Goal: Task Accomplishment & Management: Manage account settings

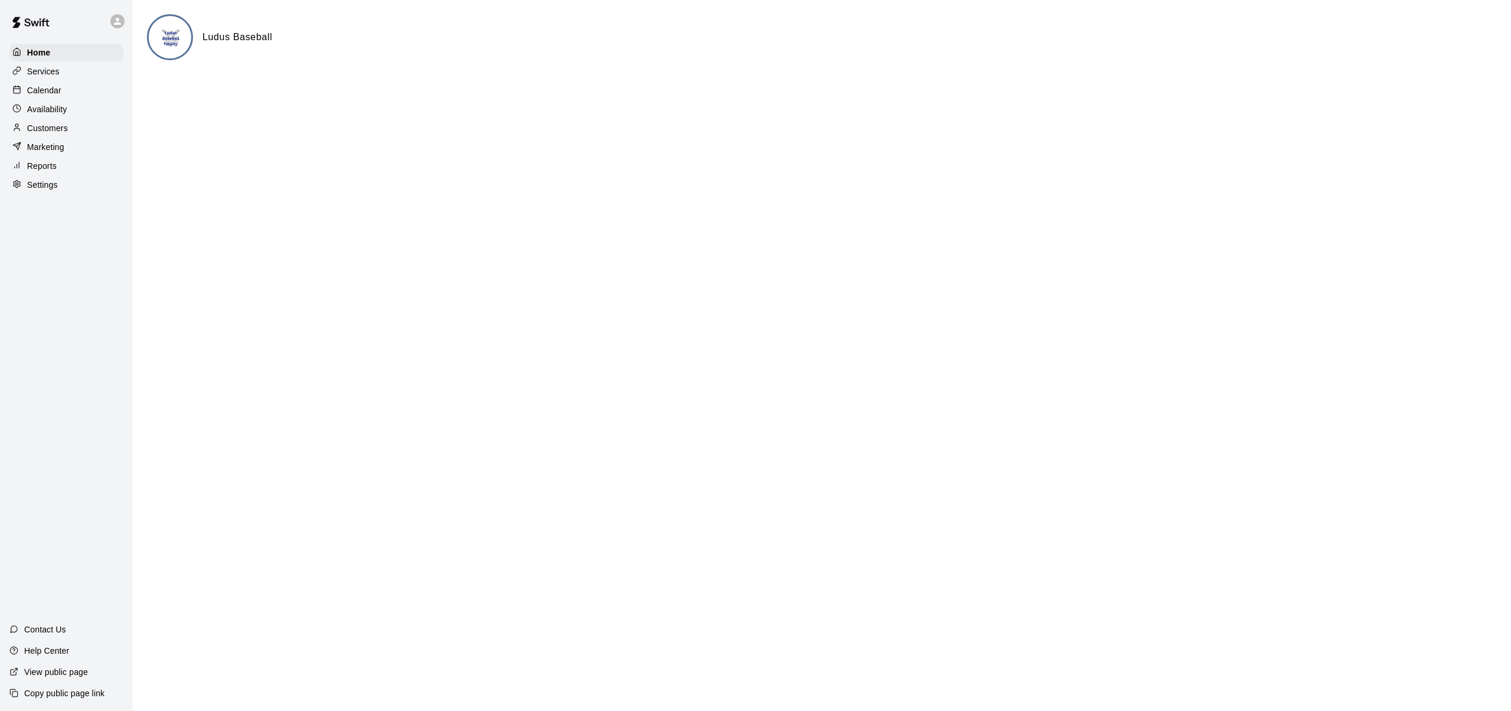
click at [402, 84] on div "Ludus Baseball" at bounding box center [822, 52] width 1350 height 76
click at [685, 94] on html "Home Services Calendar Availability Customers Marketing Reports Settings Contac…" at bounding box center [755, 47] width 1511 height 94
